Goal: Task Accomplishment & Management: Complete application form

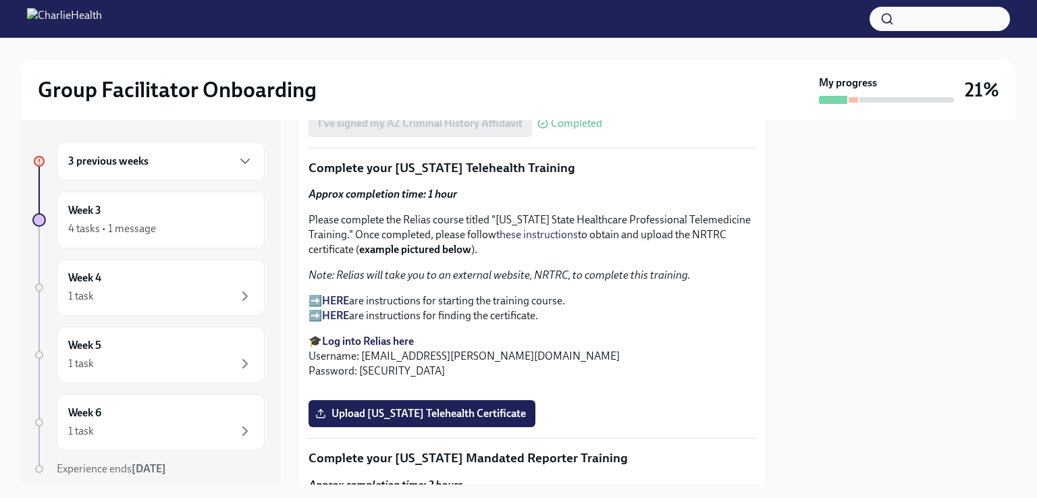
scroll to position [1882, 0]
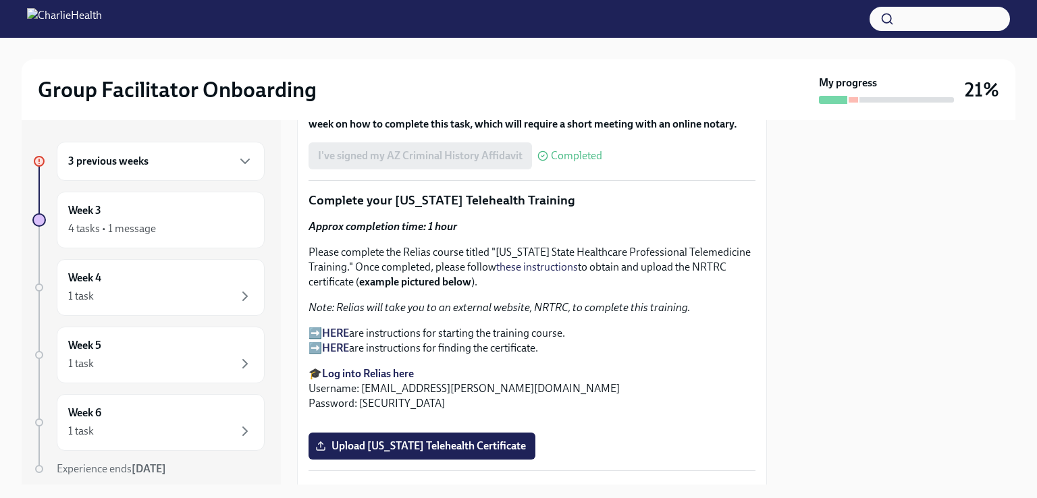
click at [391, 367] on strong "Log into Relias here" at bounding box center [368, 373] width 92 height 13
drag, startPoint x: 359, startPoint y: 365, endPoint x: 390, endPoint y: 366, distance: 30.4
click at [390, 367] on p "🎓 Log into Relias here Username: [EMAIL_ADDRESS][PERSON_NAME][DOMAIN_NAME] Pass…" at bounding box center [532, 389] width 447 height 45
copy p "ch1234"
click at [342, 327] on strong "HERE" at bounding box center [335, 333] width 27 height 13
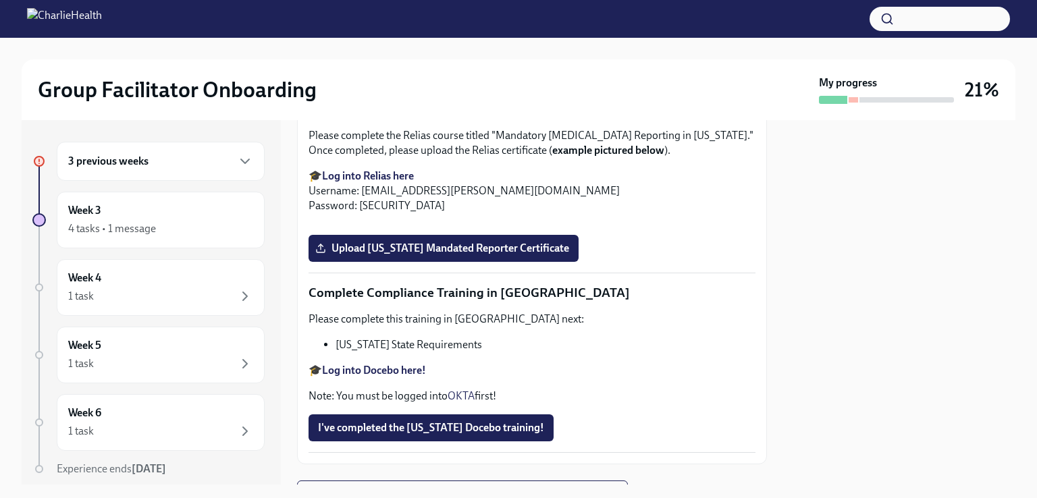
scroll to position [2294, 0]
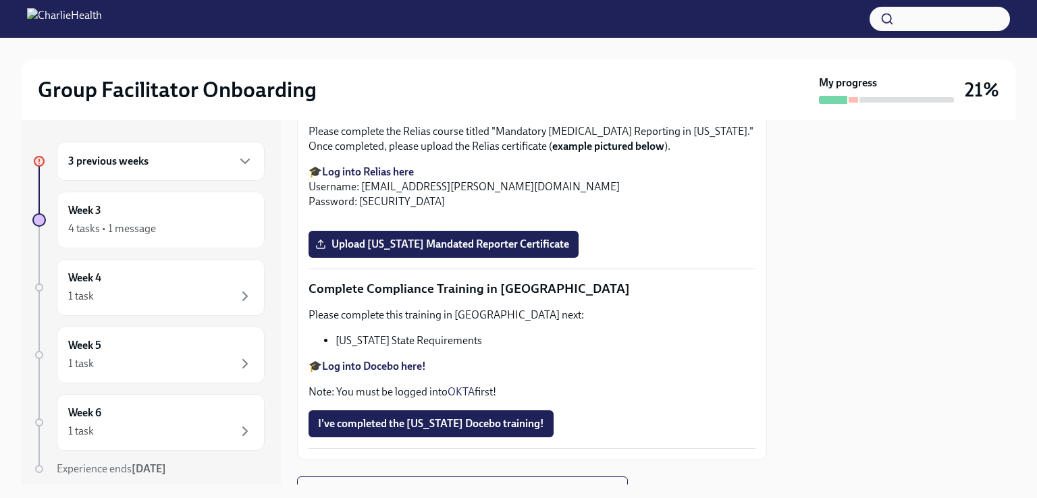
click at [482, 41] on span "Upload [US_STATE] Telehealth Certificate" at bounding box center [422, 35] width 208 height 14
click at [0, 0] on input "Upload [US_STATE] Telehealth Certificate" at bounding box center [0, 0] width 0 height 0
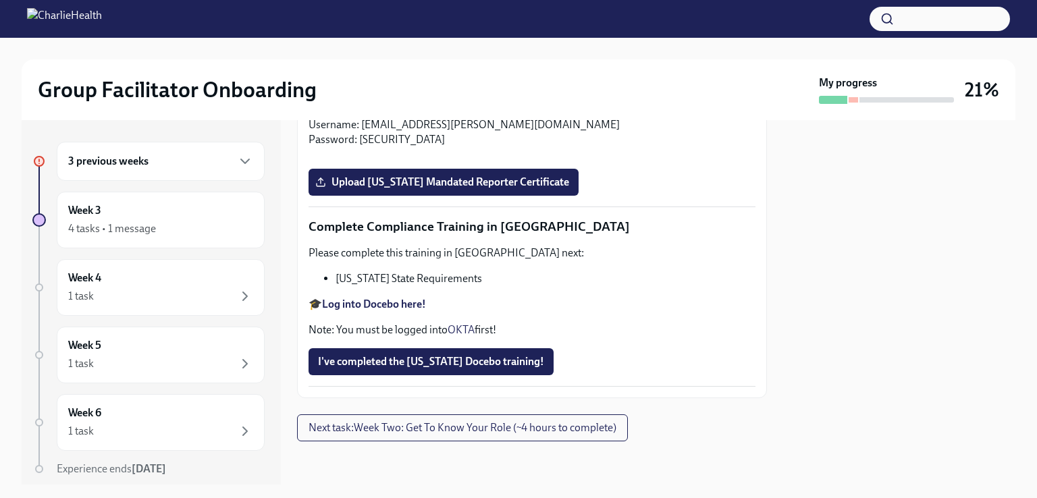
scroll to position [2815, 0]
